Goal: Navigation & Orientation: Find specific page/section

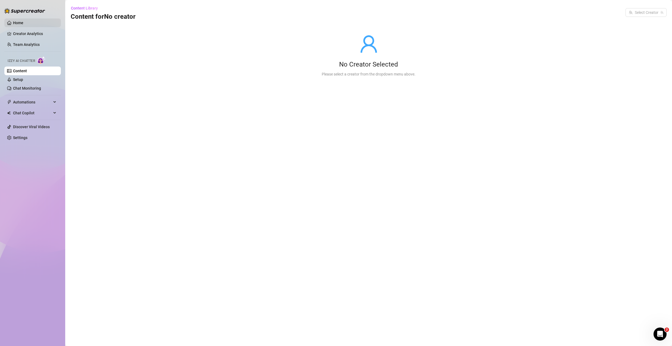
click at [23, 23] on link "Home" at bounding box center [18, 23] width 10 height 4
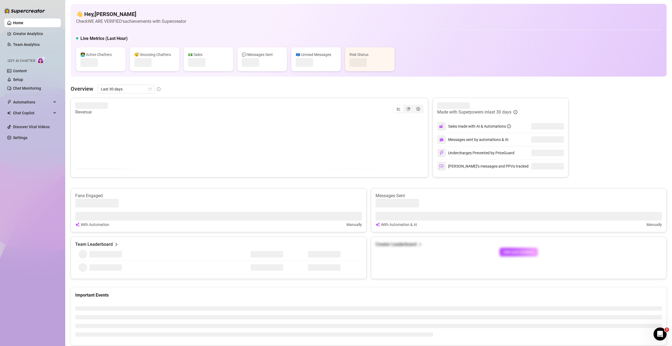
click at [23, 23] on link "Home" at bounding box center [18, 23] width 10 height 4
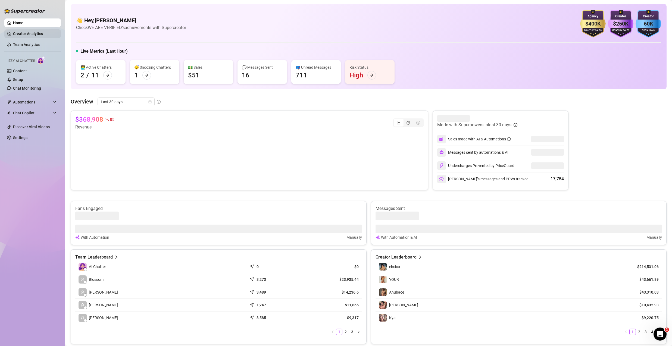
click at [20, 32] on link "Creator Analytics" at bounding box center [34, 33] width 43 height 9
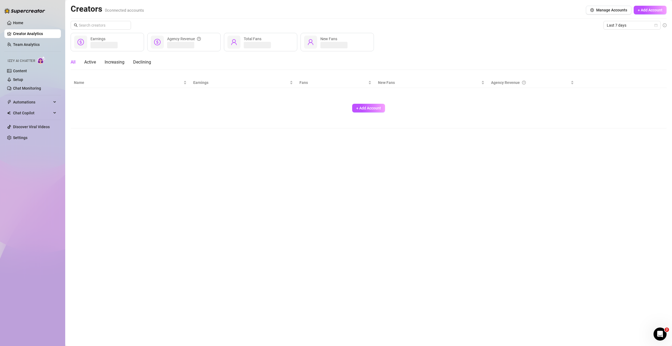
click at [20, 32] on link "Creator Analytics" at bounding box center [34, 33] width 43 height 9
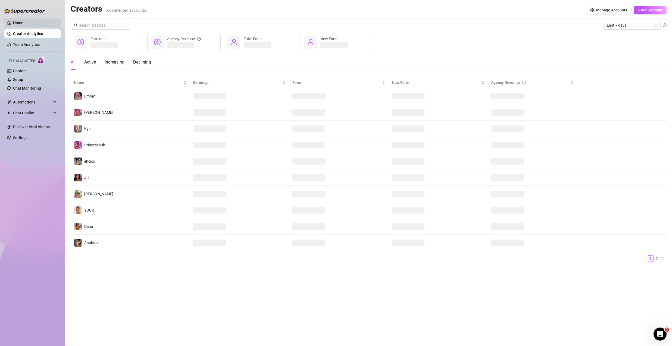
click at [21, 23] on link "Home" at bounding box center [18, 23] width 10 height 4
